Goal: Navigation & Orientation: Find specific page/section

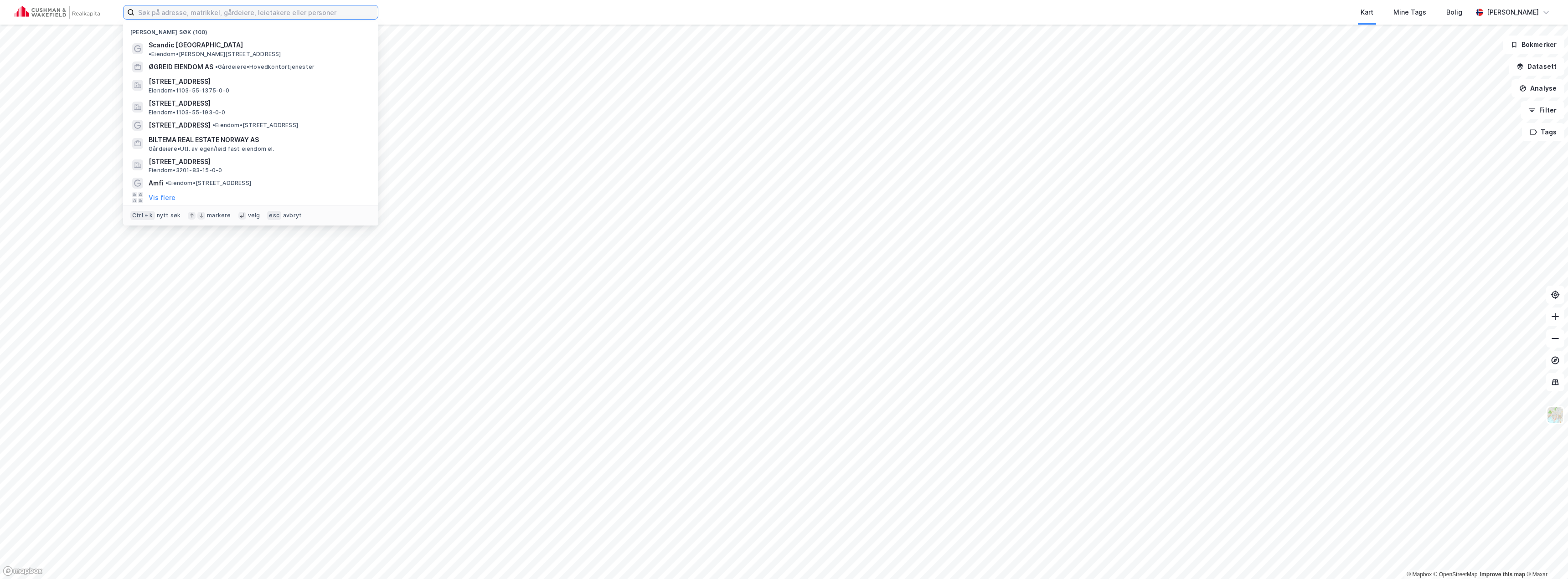
click at [250, 11] on input at bounding box center [256, 12] width 243 height 13
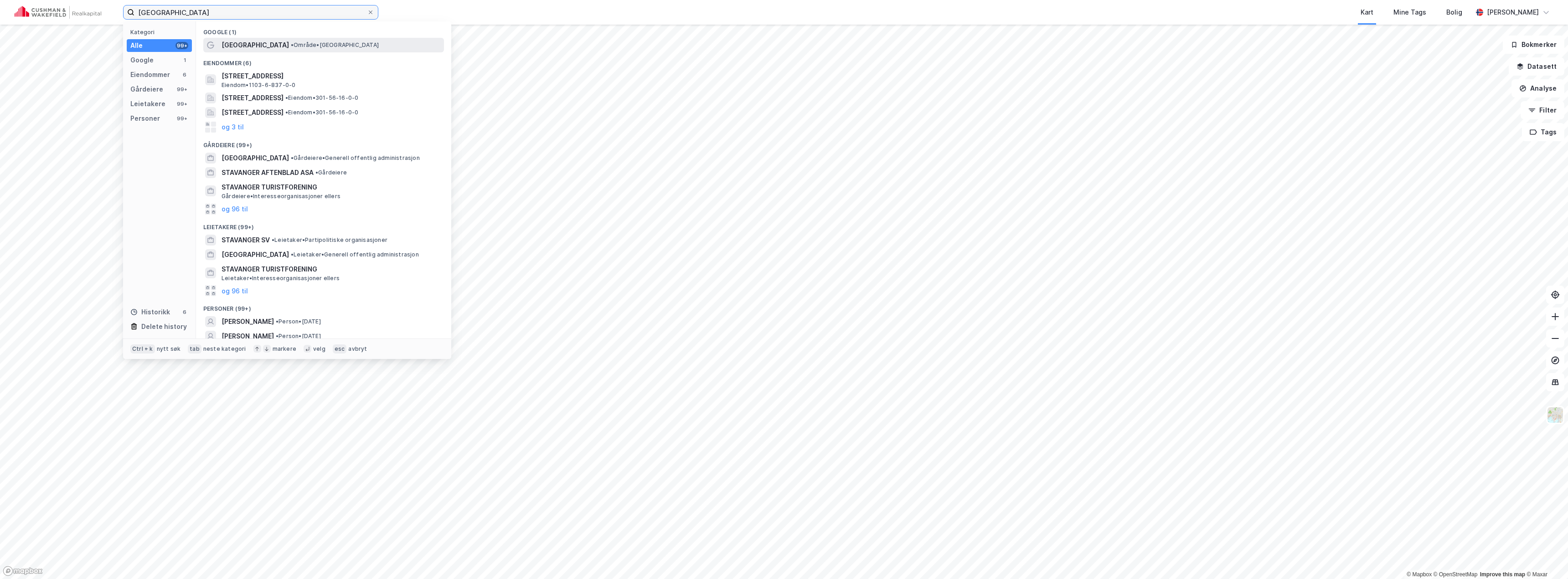
type input "[GEOGRAPHIC_DATA]"
click at [254, 44] on div "[GEOGRAPHIC_DATA] • Område • [GEOGRAPHIC_DATA]" at bounding box center [331, 45] width 220 height 11
